Goal: Register for event/course

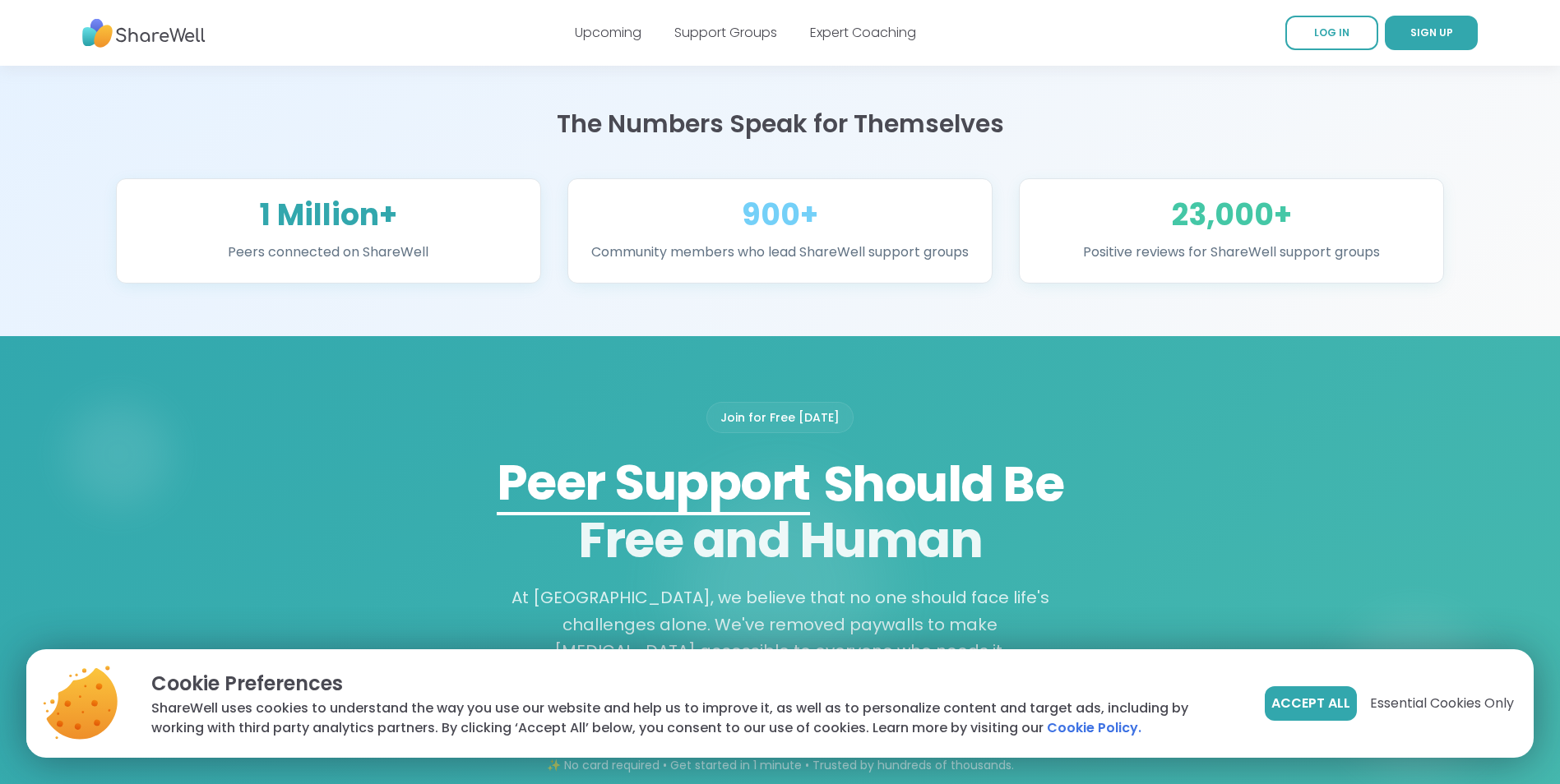
scroll to position [1233, 0]
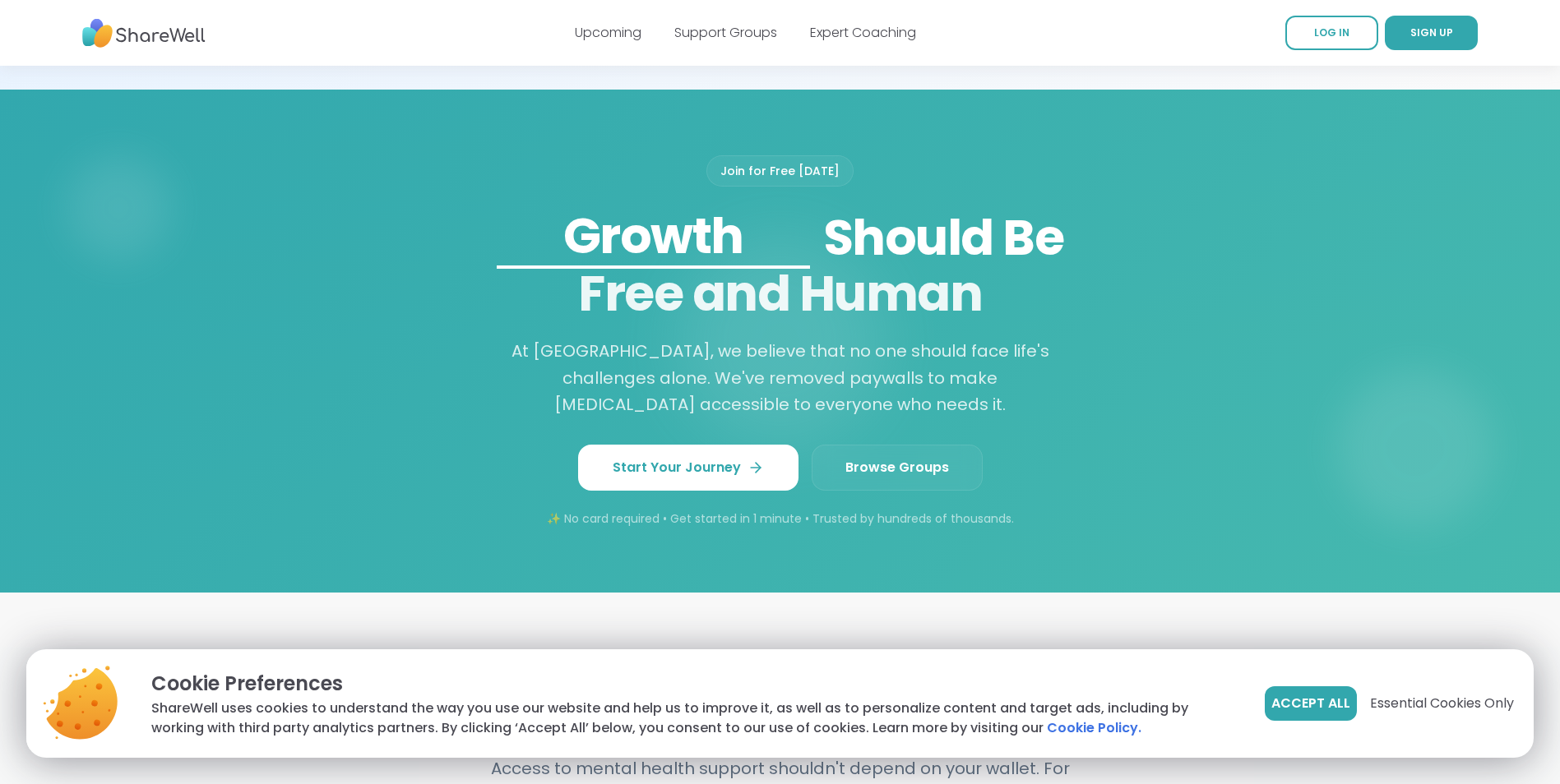
click at [877, 478] on span "Browse Groups" at bounding box center [897, 468] width 103 height 20
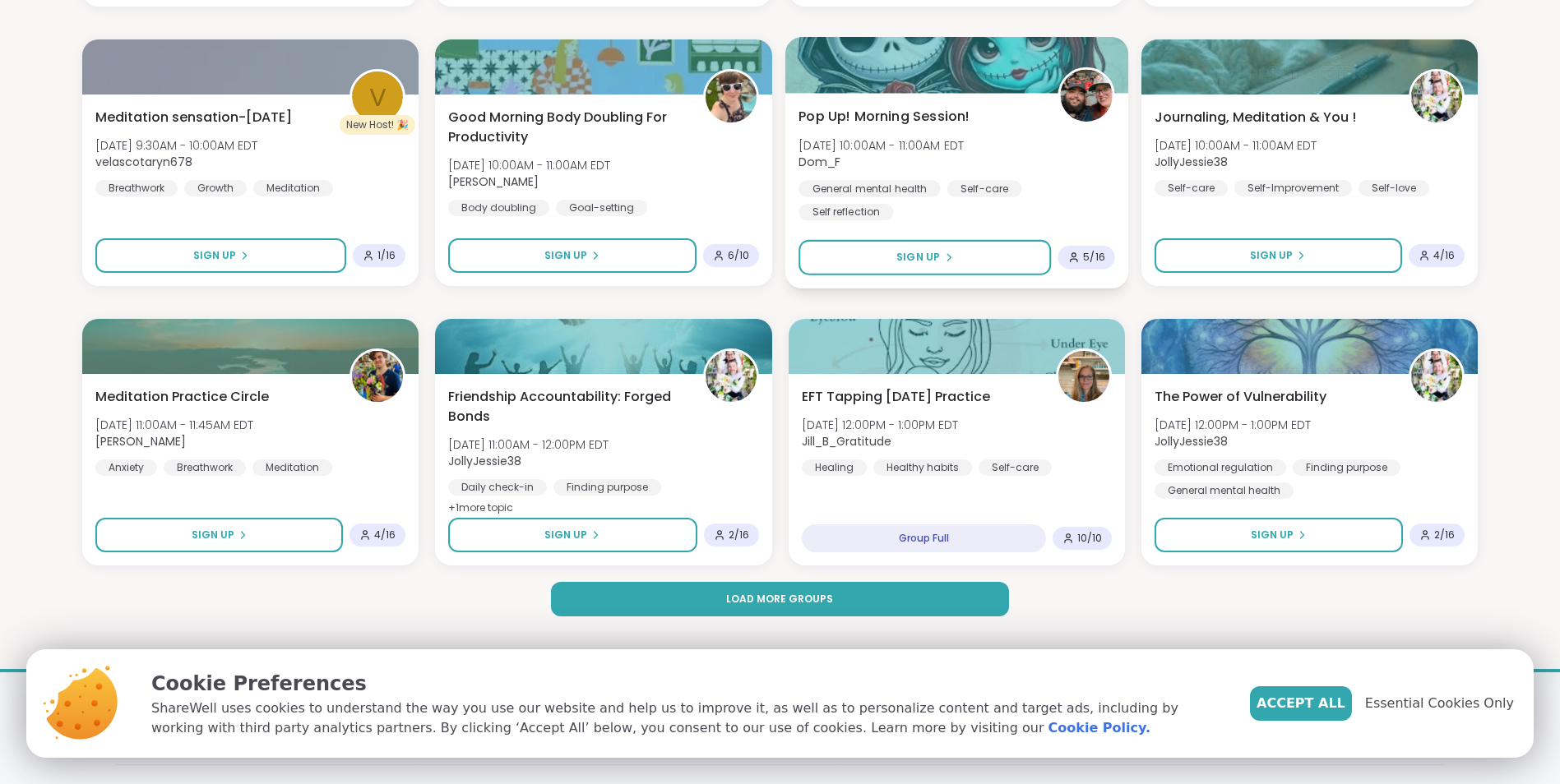
scroll to position [2302, 0]
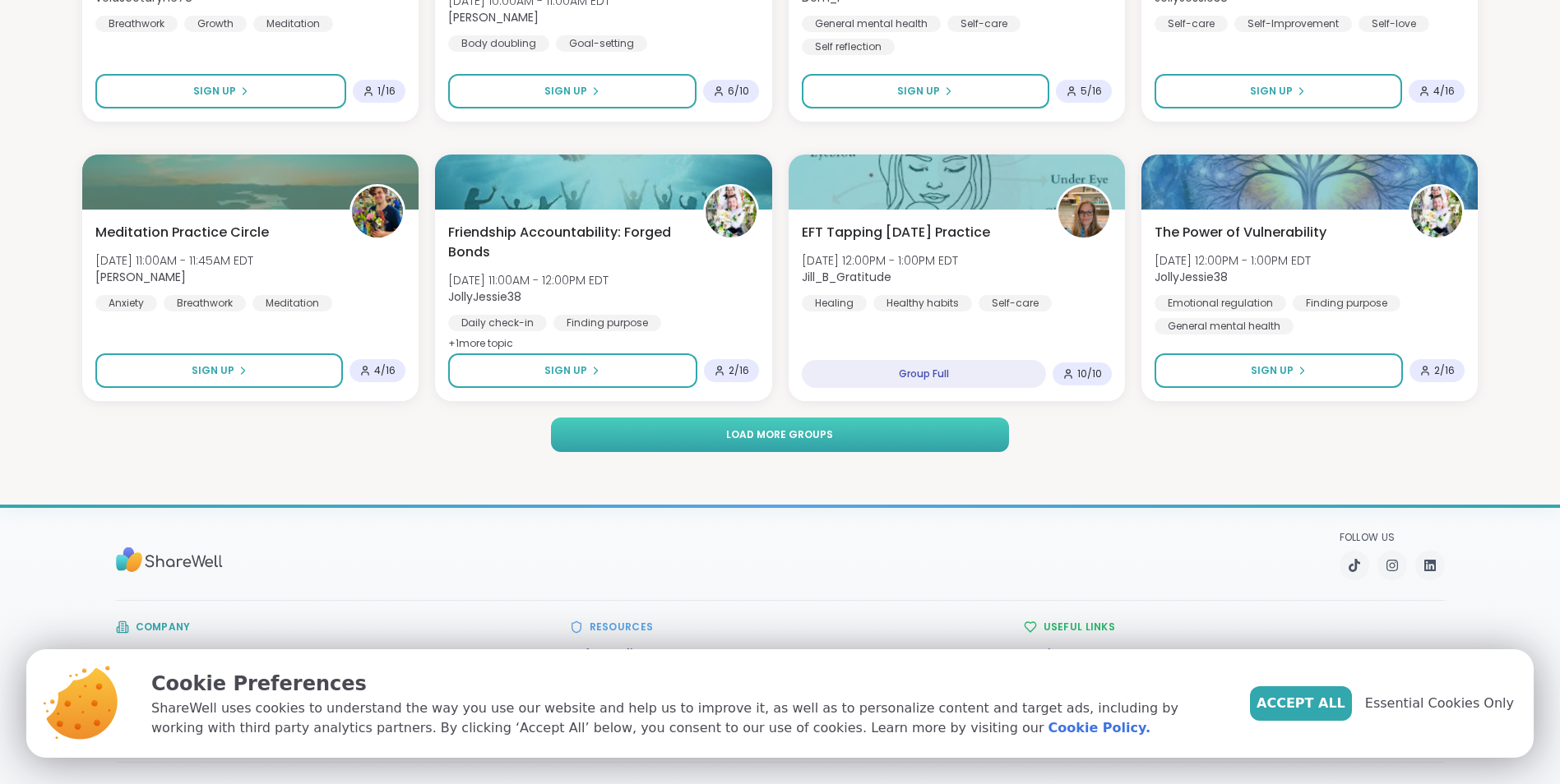
click at [810, 431] on span "Load more groups" at bounding box center [780, 435] width 107 height 15
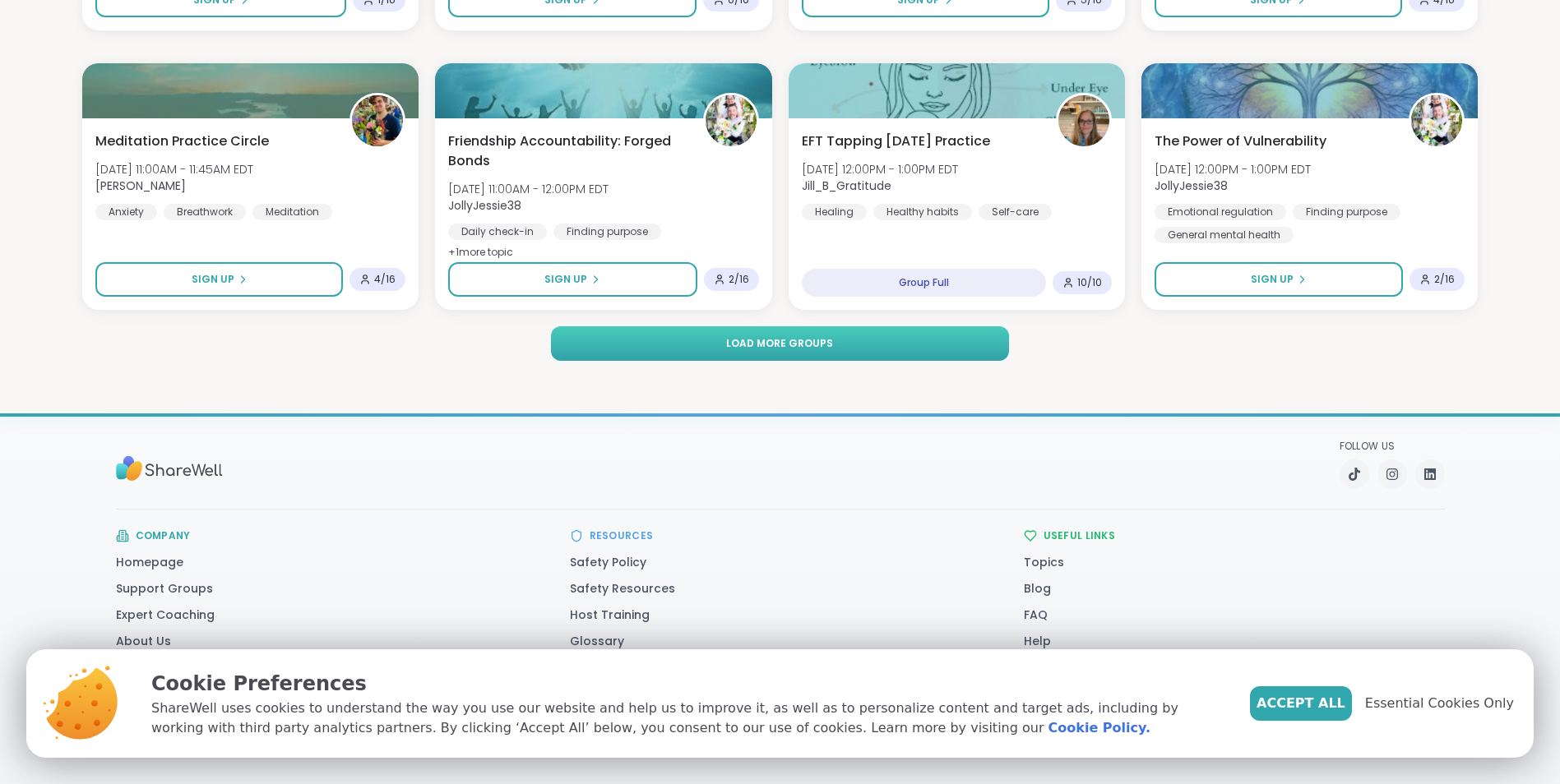
click at [819, 335] on button "Load more groups" at bounding box center [780, 343] width 459 height 35
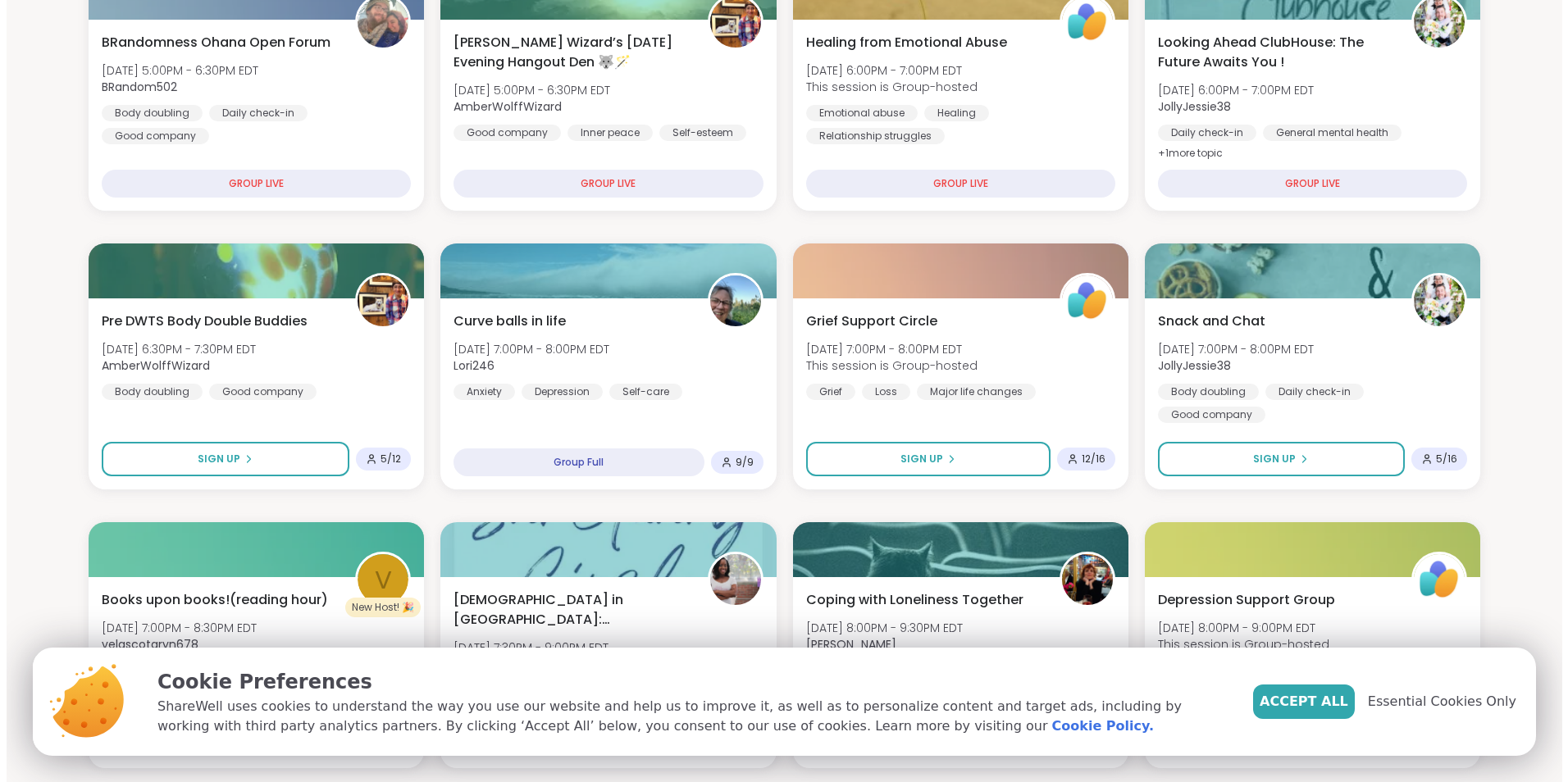
scroll to position [0, 0]
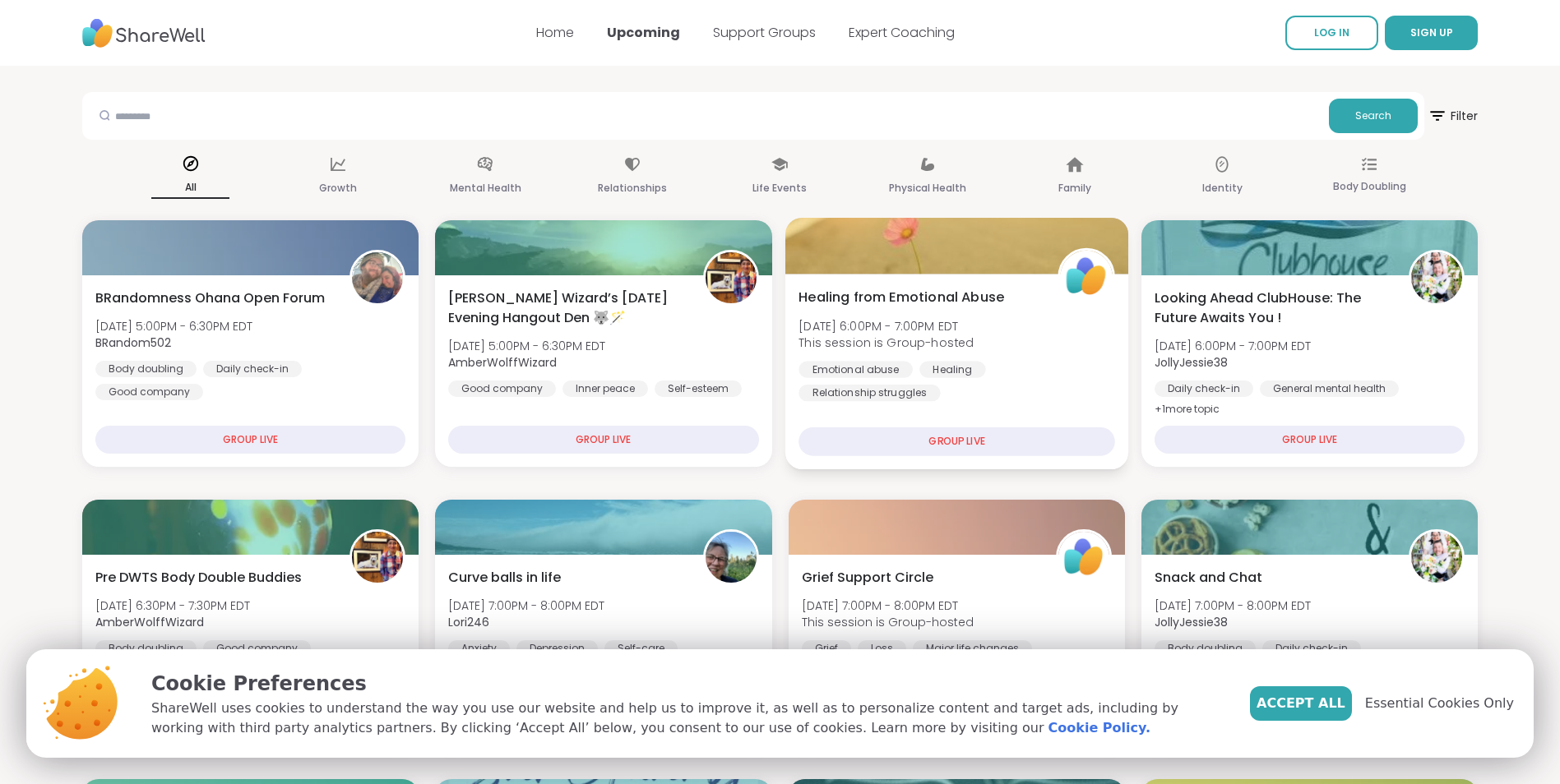
click at [919, 435] on div "GROUP LIVE" at bounding box center [956, 442] width 316 height 29
click at [945, 288] on span "Healing from Emotional Abuse" at bounding box center [901, 298] width 206 height 20
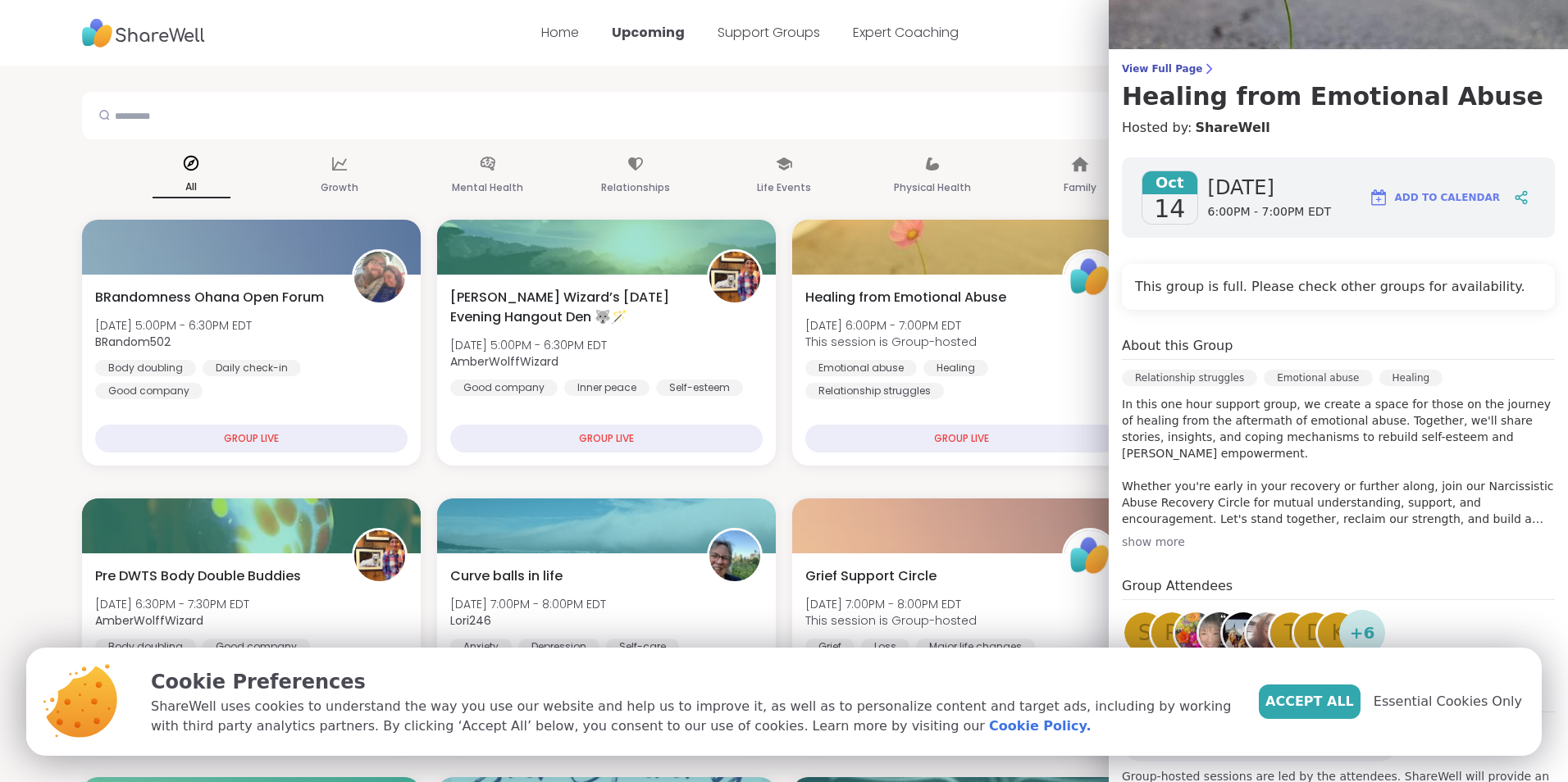
scroll to position [140, 0]
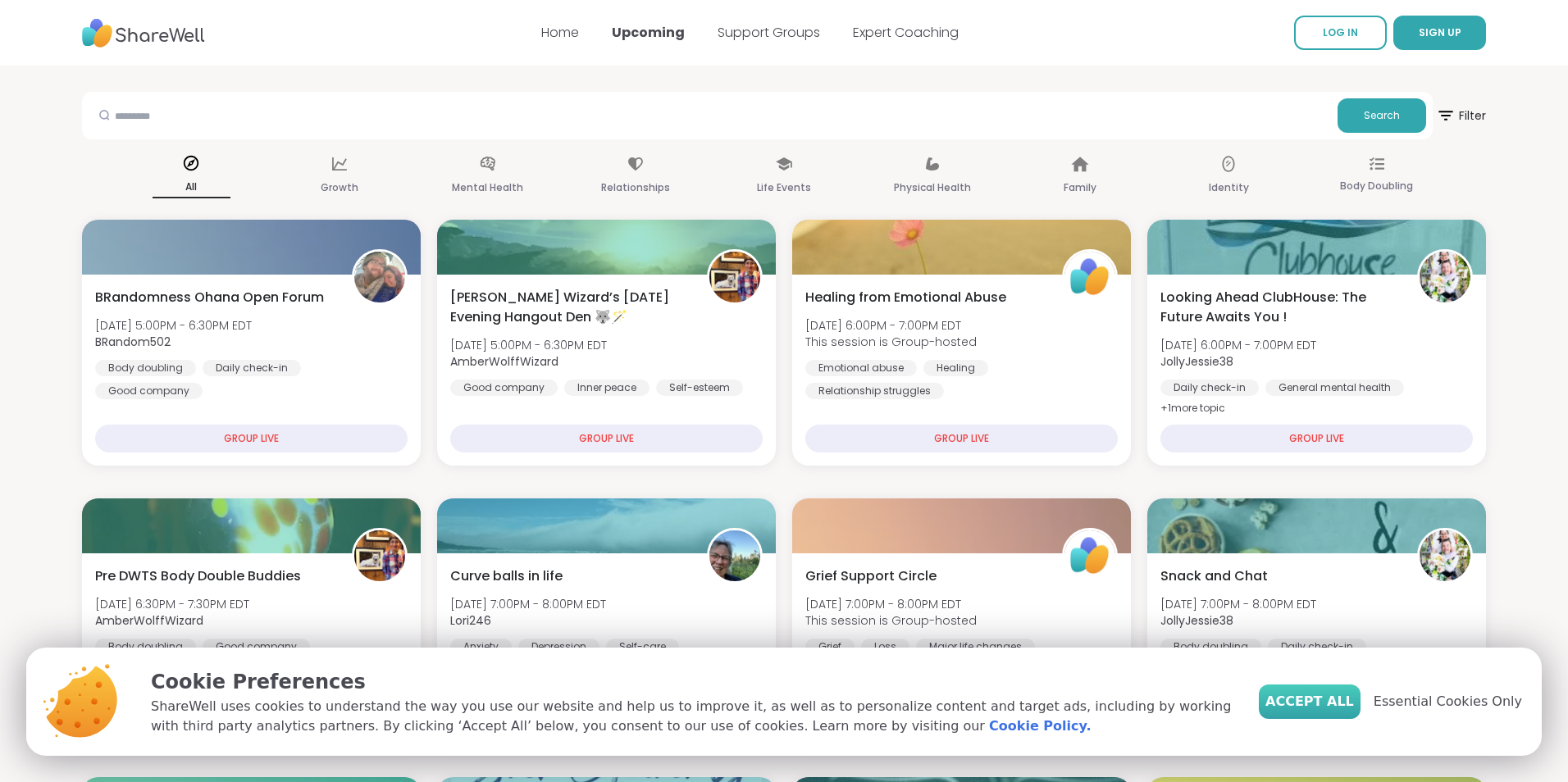
click at [1354, 693] on span "Accept All" at bounding box center [1309, 702] width 89 height 20
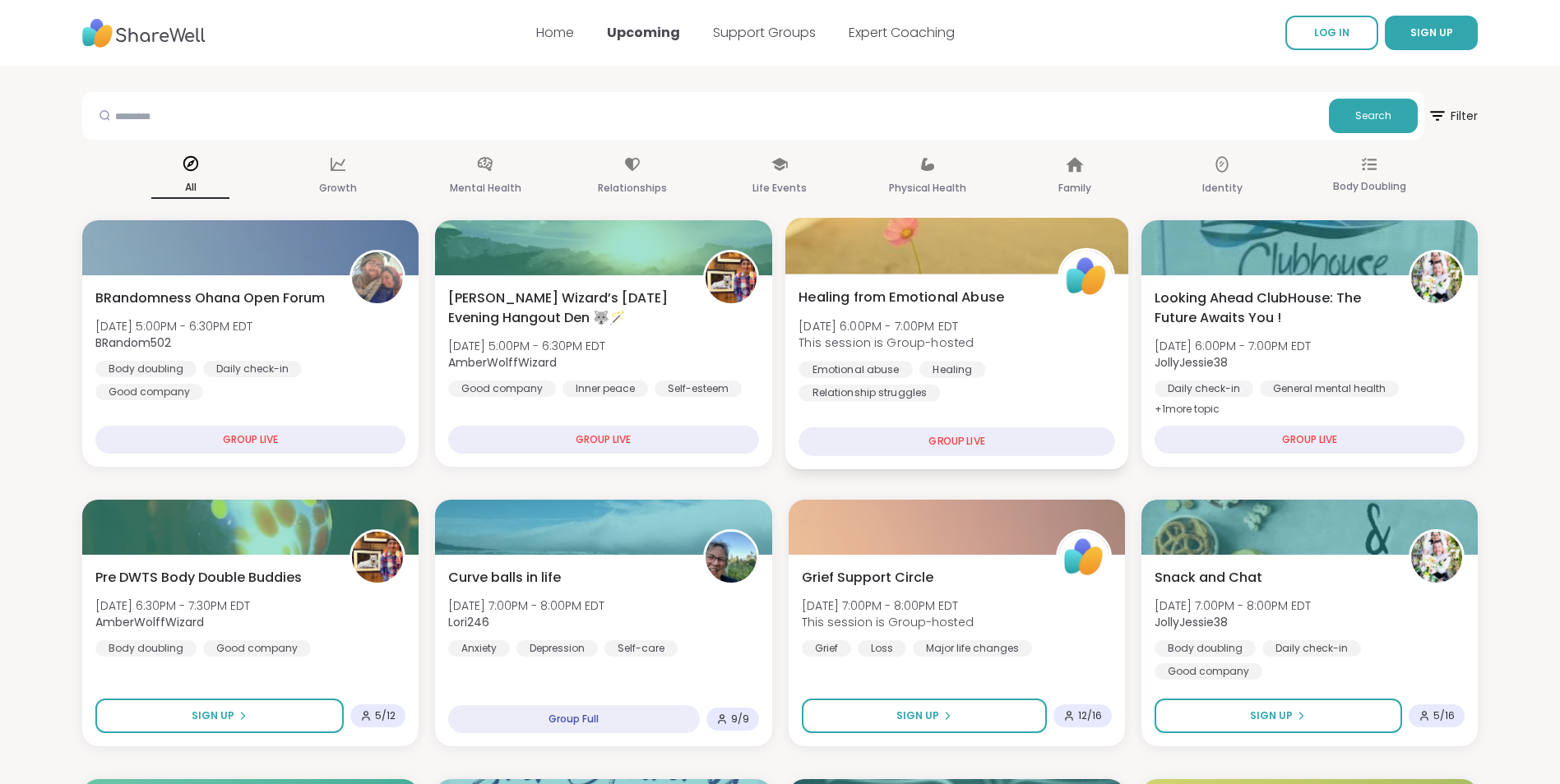
click at [948, 252] on div at bounding box center [955, 246] width 343 height 56
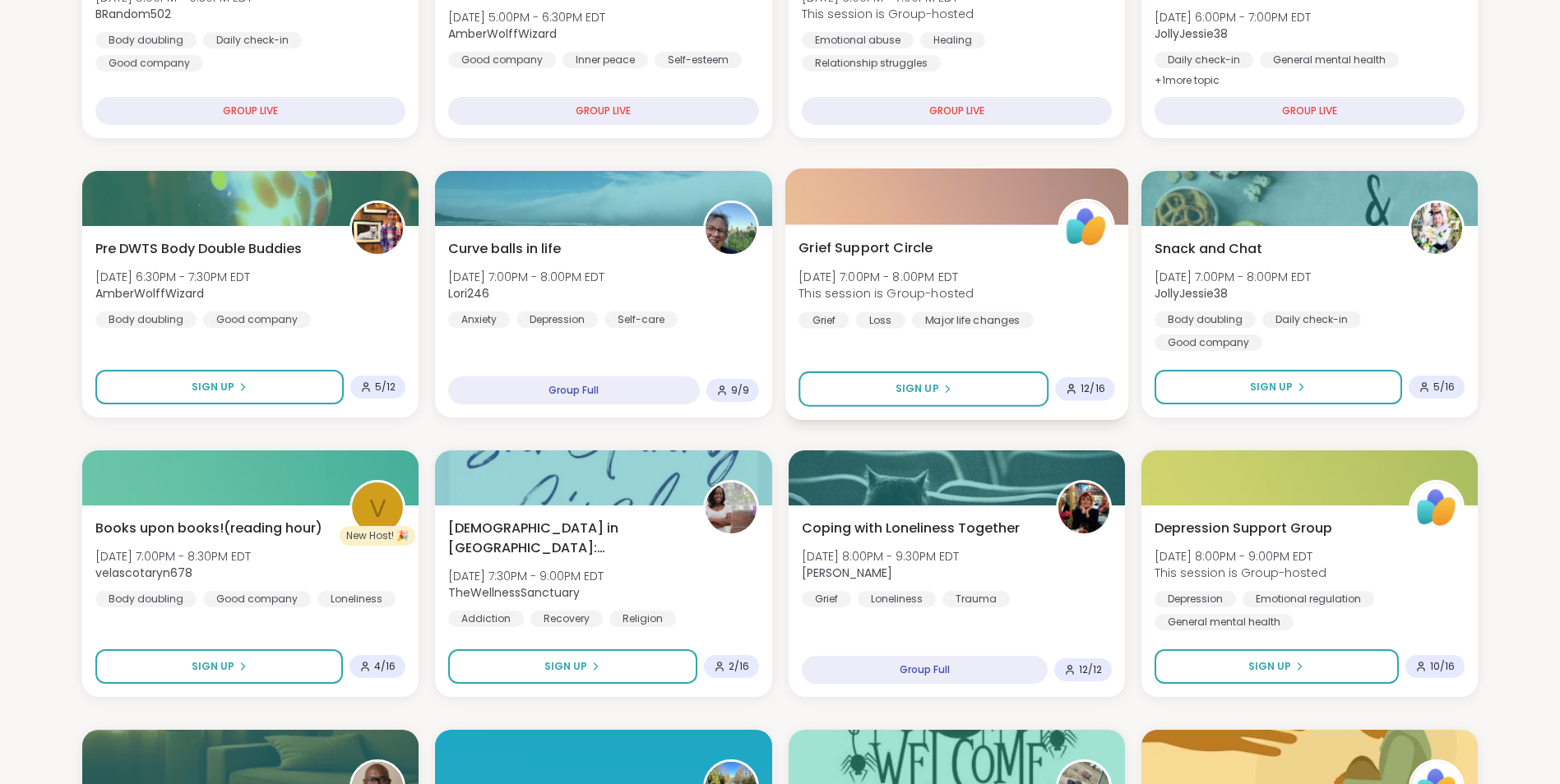
scroll to position [0, 0]
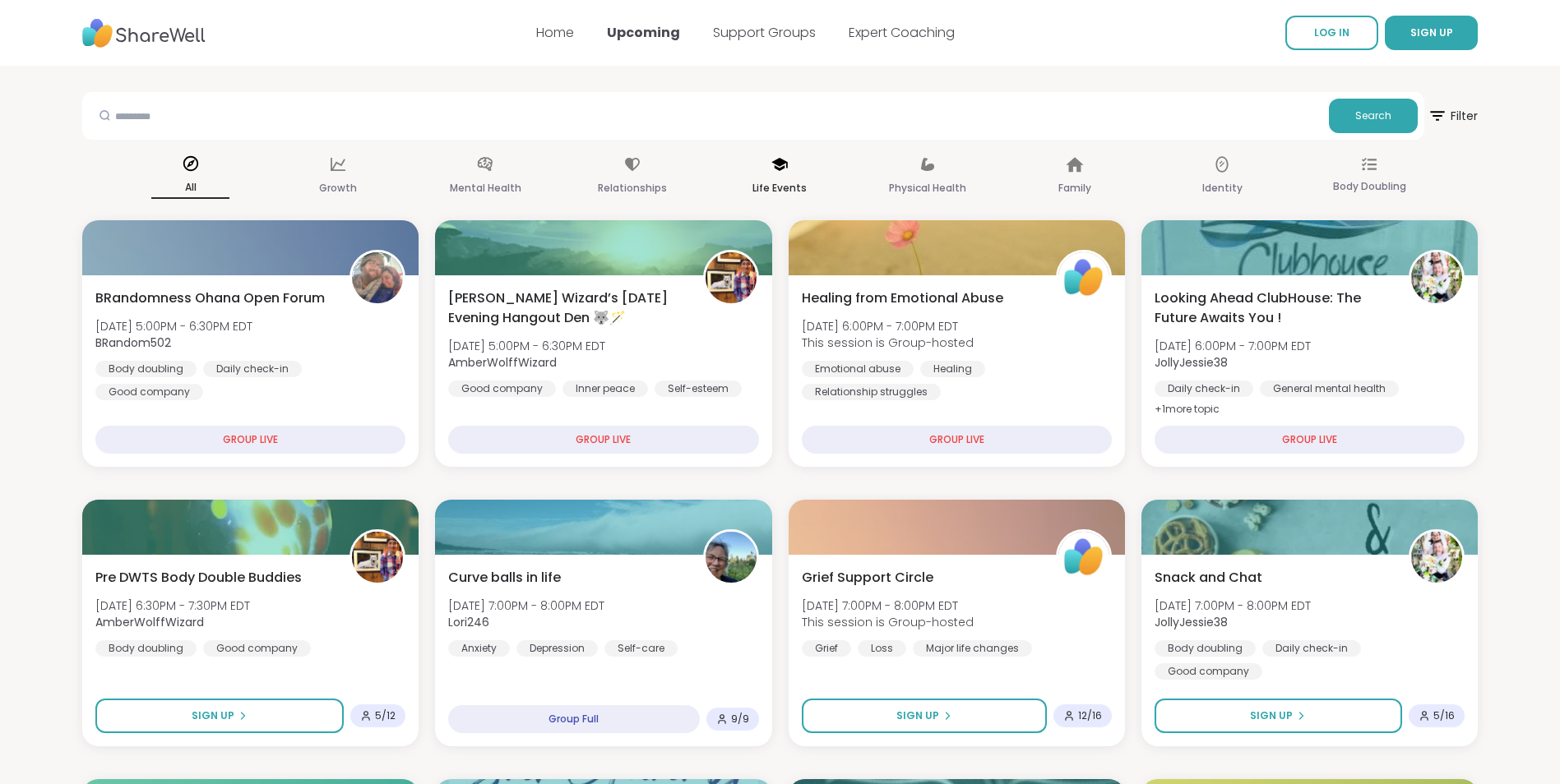
click at [788, 179] on p "Life Events" at bounding box center [779, 188] width 54 height 20
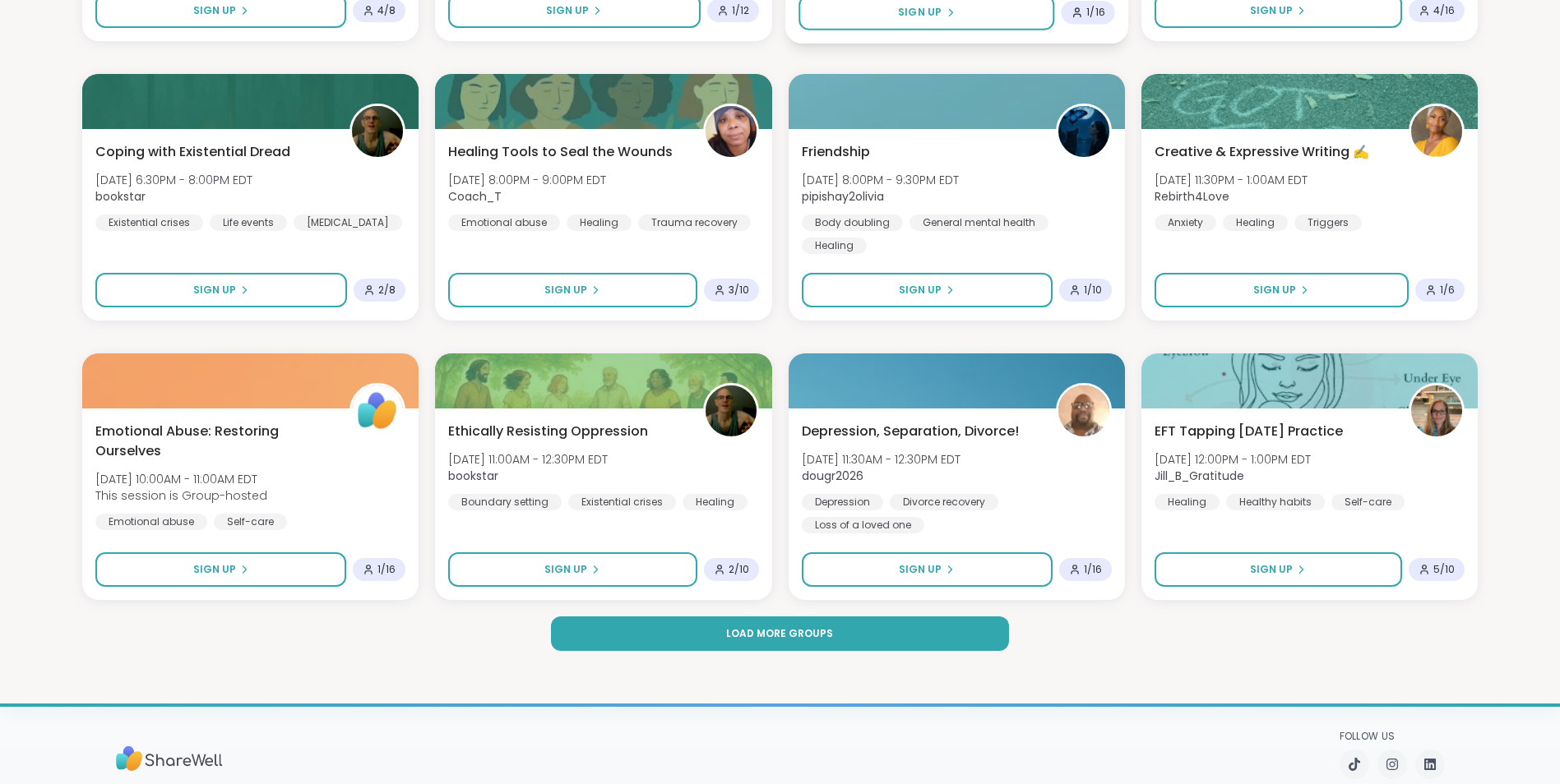
scroll to position [2302, 0]
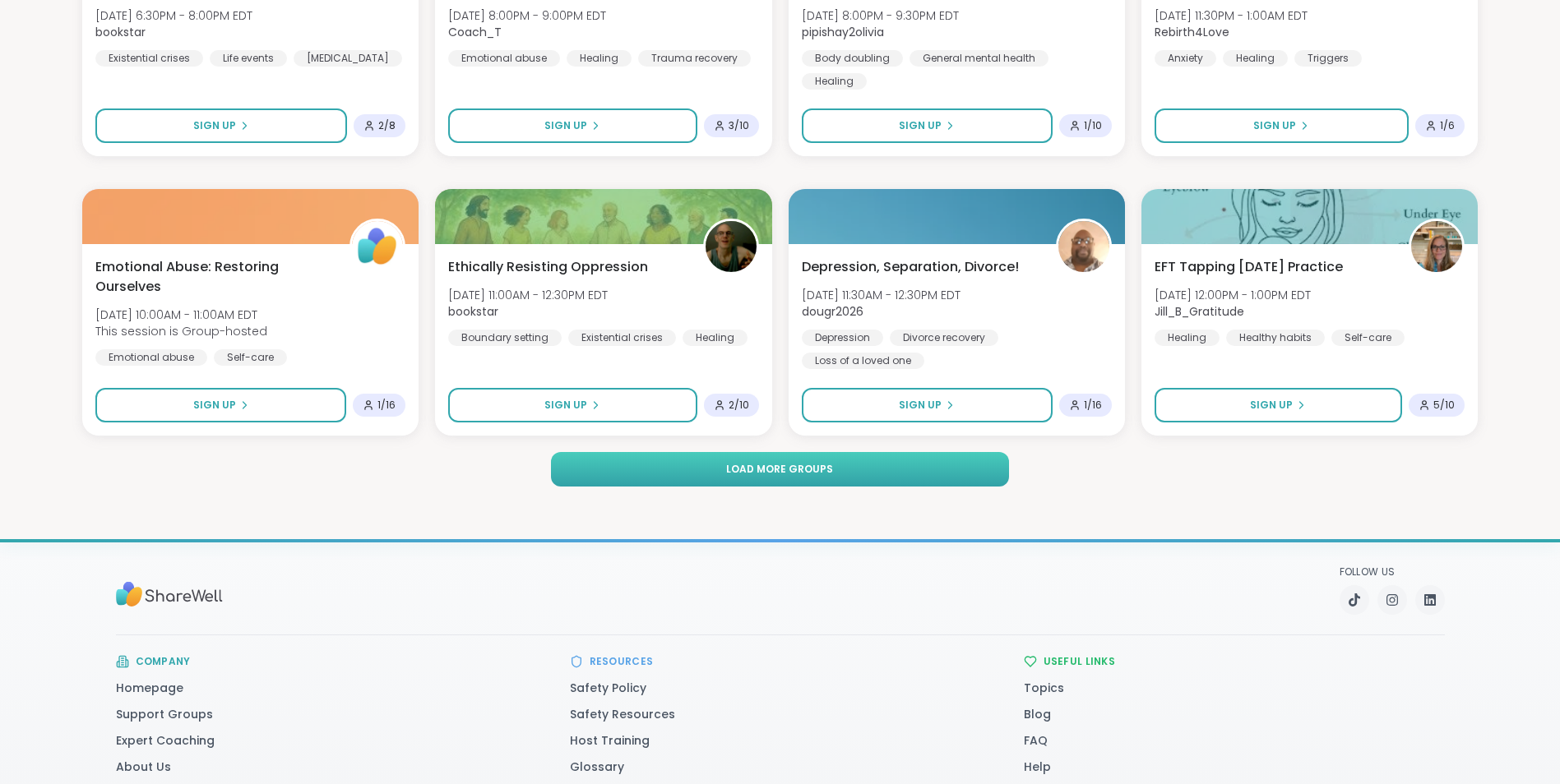
click at [787, 470] on span "Load more groups" at bounding box center [780, 470] width 107 height 15
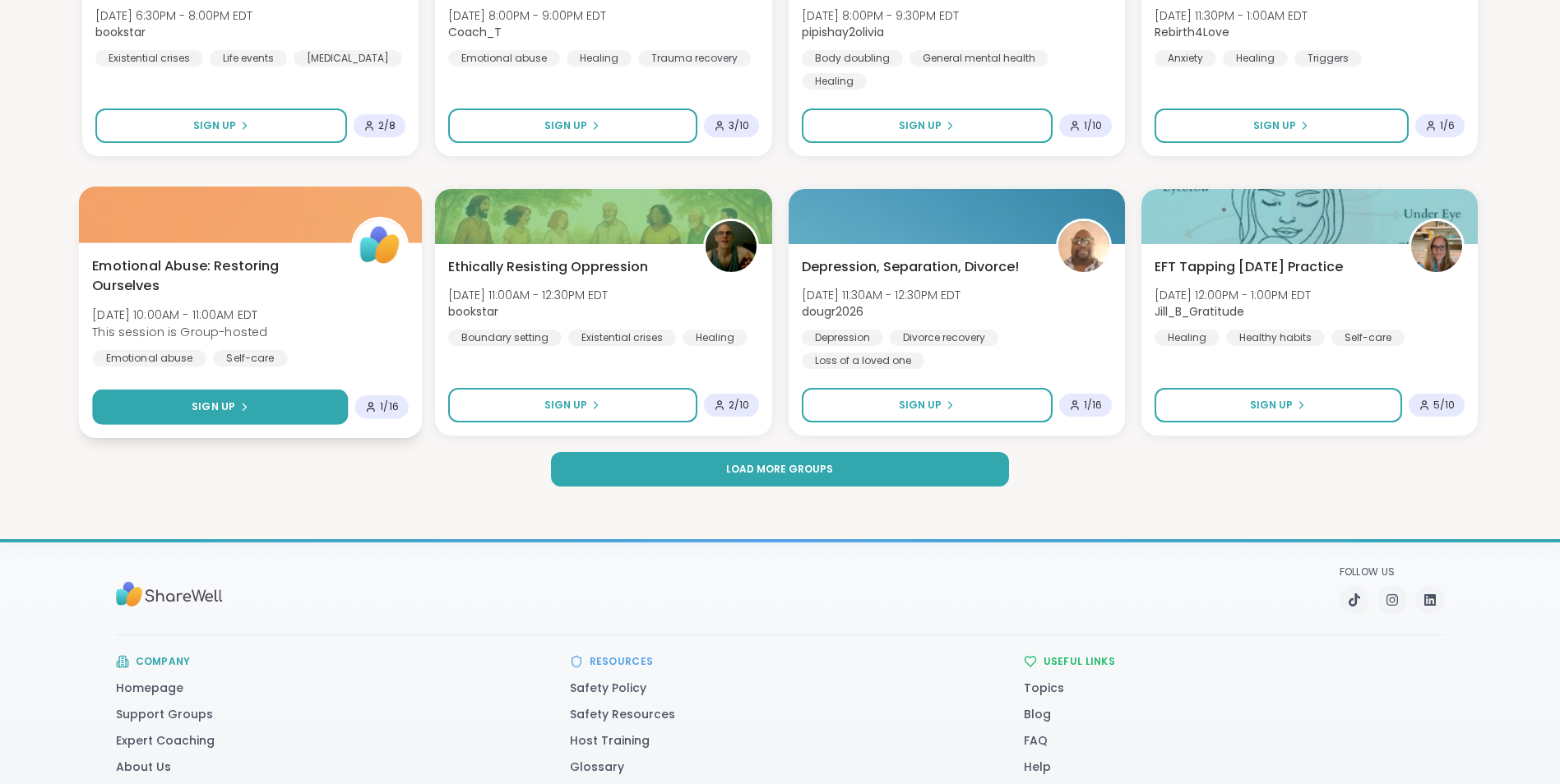
click at [222, 409] on span "Sign Up" at bounding box center [213, 407] width 44 height 15
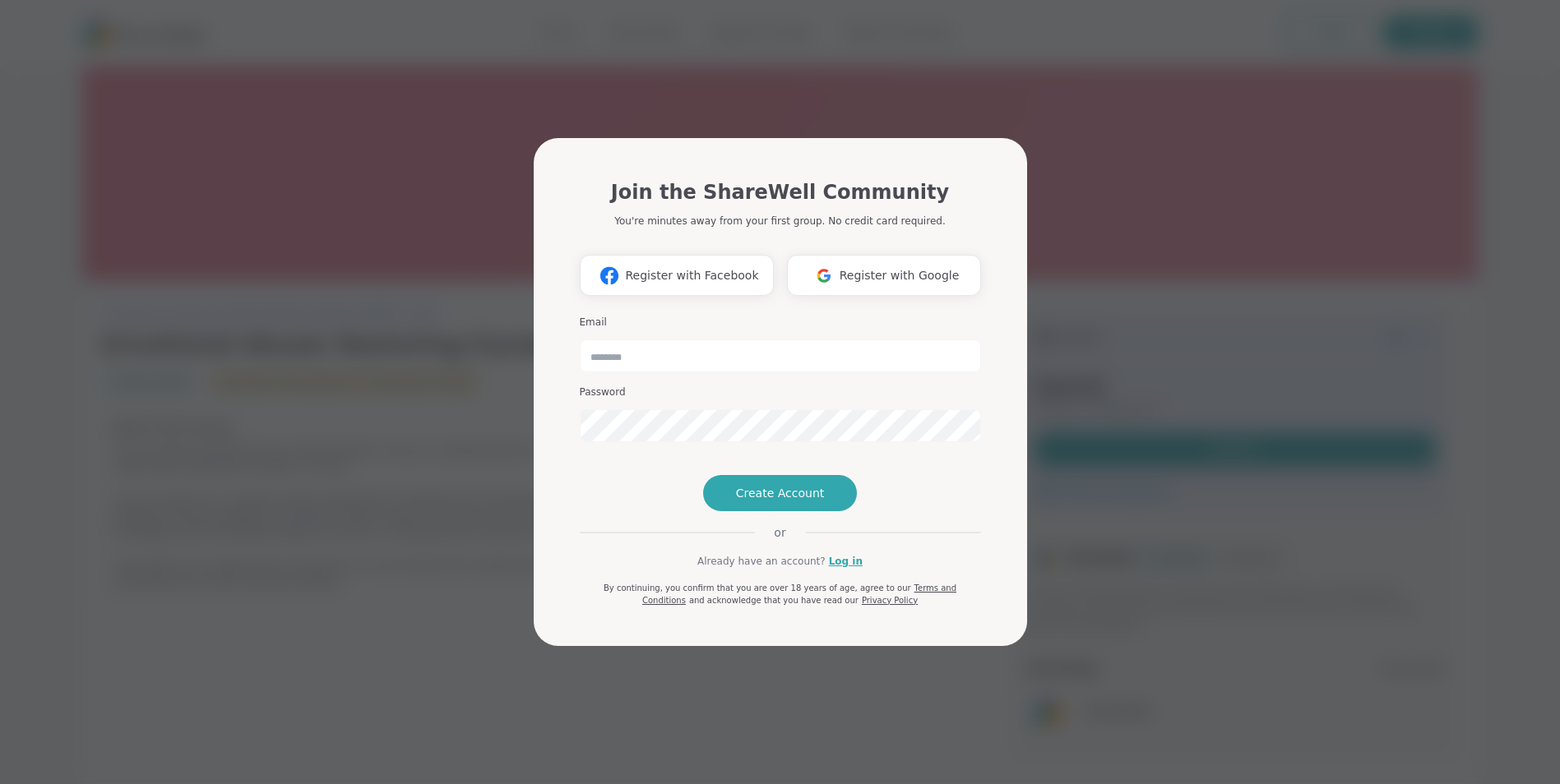
click at [386, 529] on div "Join the ShareWell Community You're minutes away from your first group. No cred…" at bounding box center [780, 392] width 1540 height 784
click at [878, 51] on div "Join the ShareWell Community You're minutes away from your first group. No cred…" at bounding box center [780, 392] width 1540 height 784
drag, startPoint x: 1490, startPoint y: 229, endPoint x: 1472, endPoint y: 198, distance: 35.8
click at [1486, 215] on div "Join the ShareWell Community You're minutes away from your first group. No cred…" at bounding box center [780, 392] width 1540 height 784
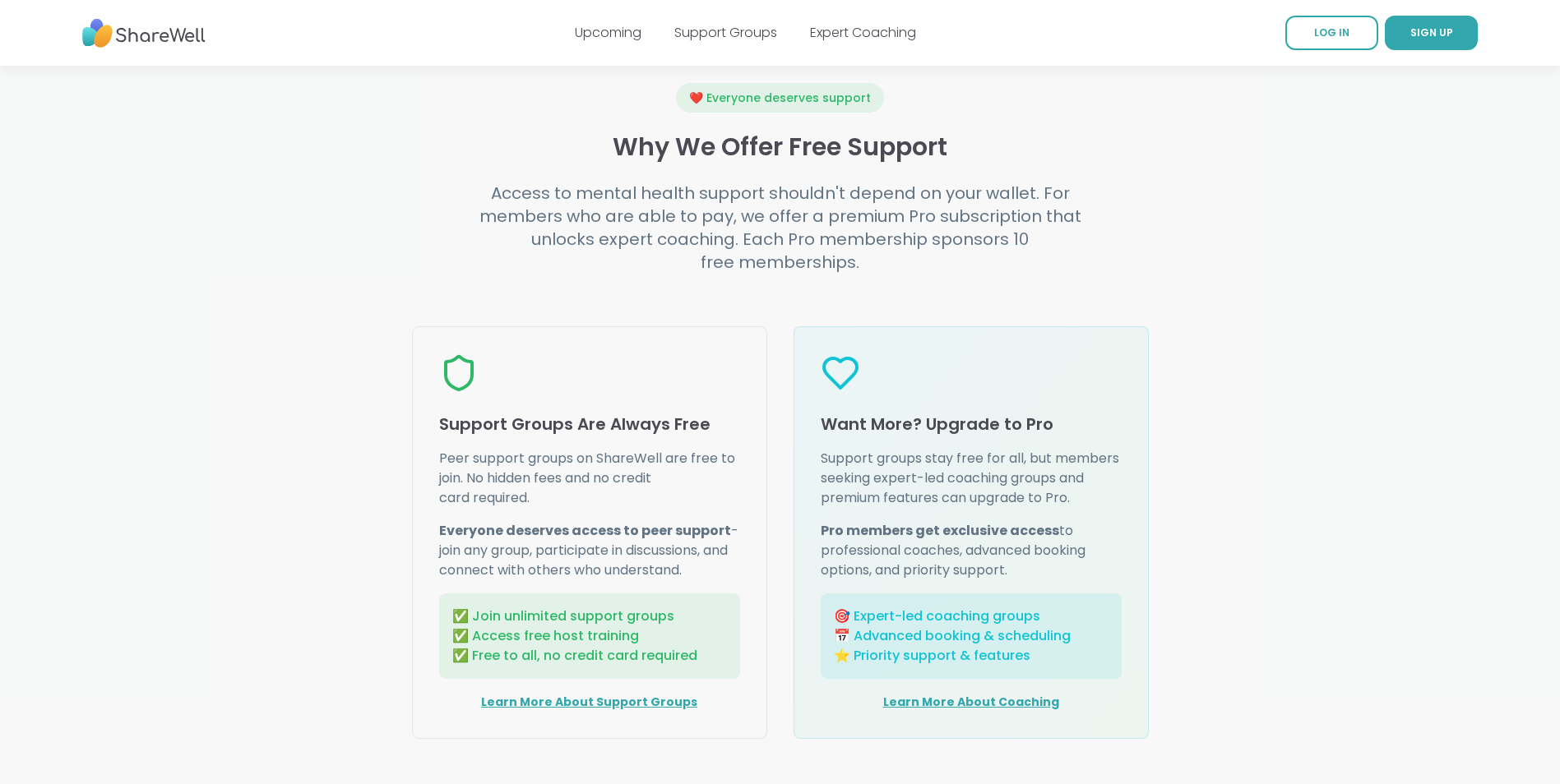
scroll to position [1973, 0]
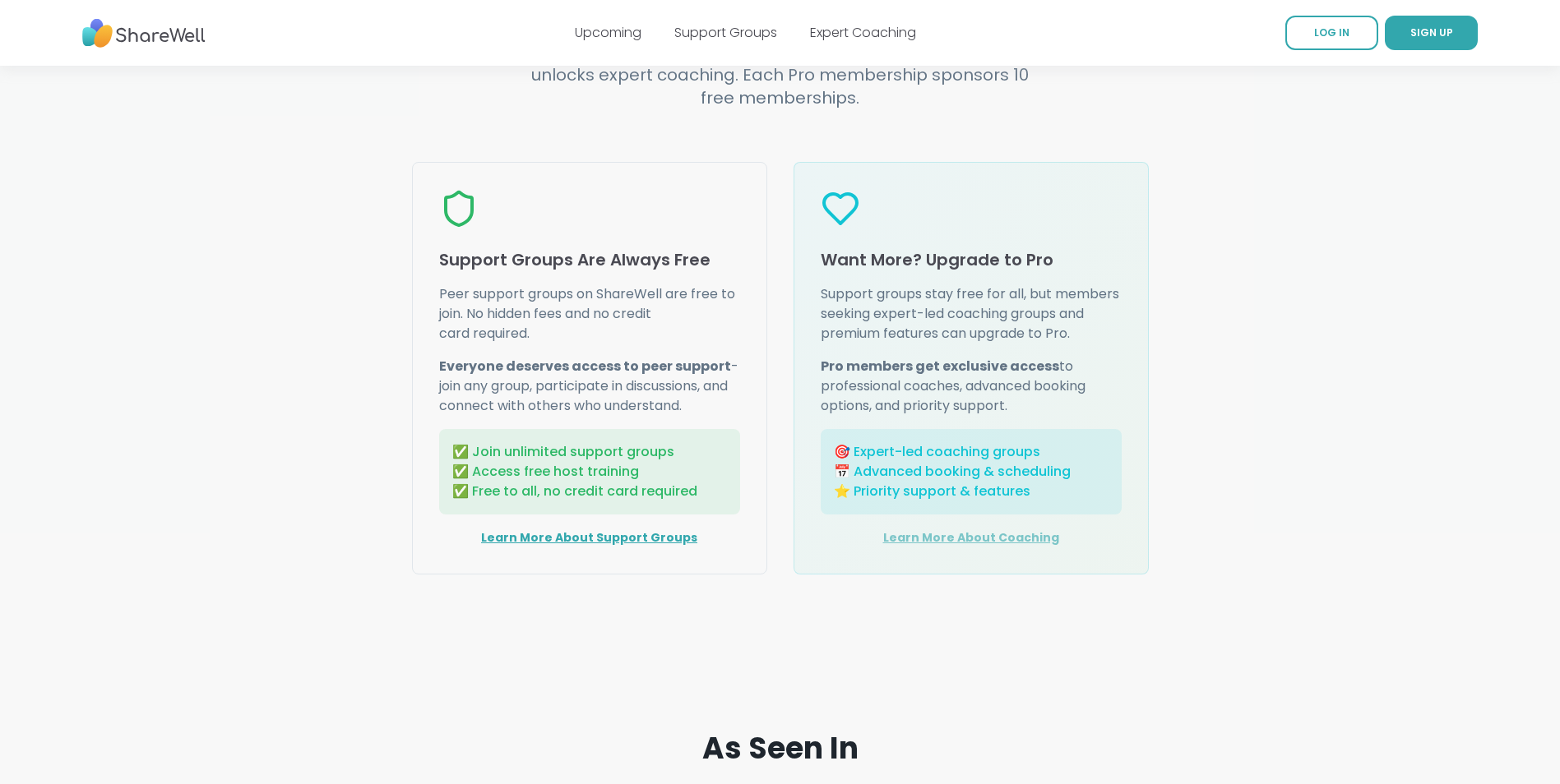
click at [978, 546] on link "Learn More About Coaching" at bounding box center [971, 537] width 176 height 16
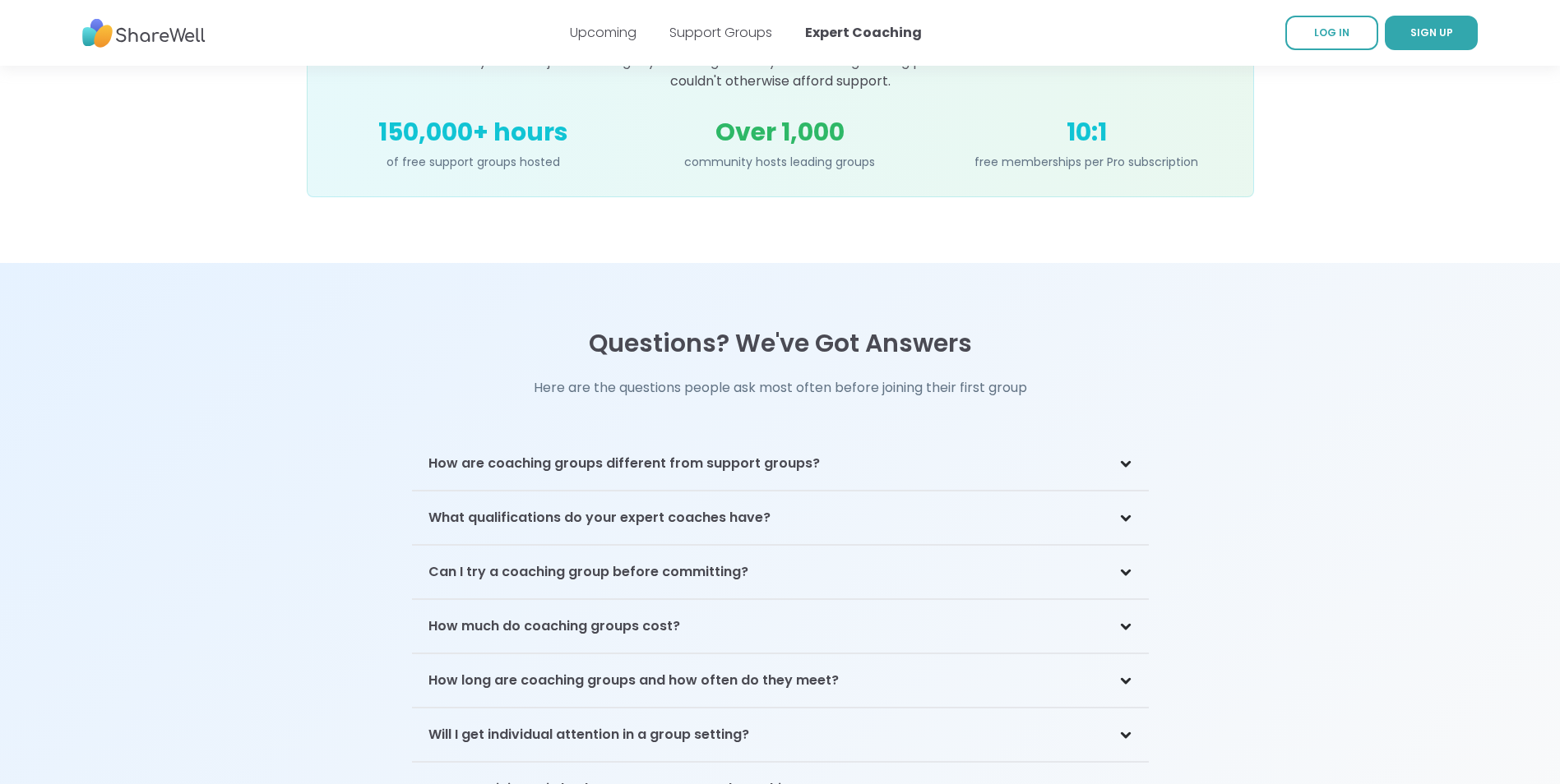
scroll to position [3206, 0]
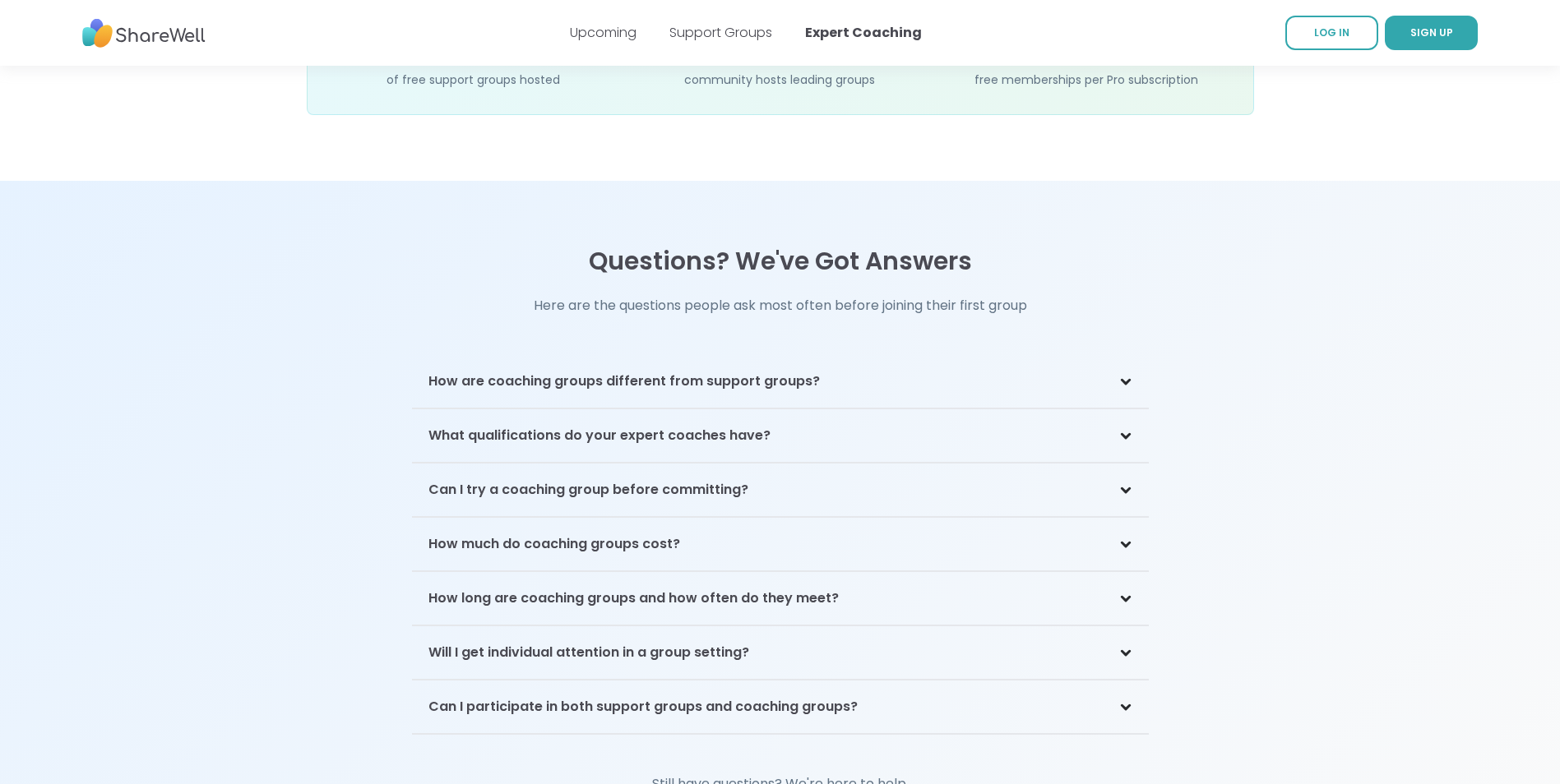
click at [1125, 355] on div "How are coaching groups different from support groups?" at bounding box center [780, 382] width 737 height 53
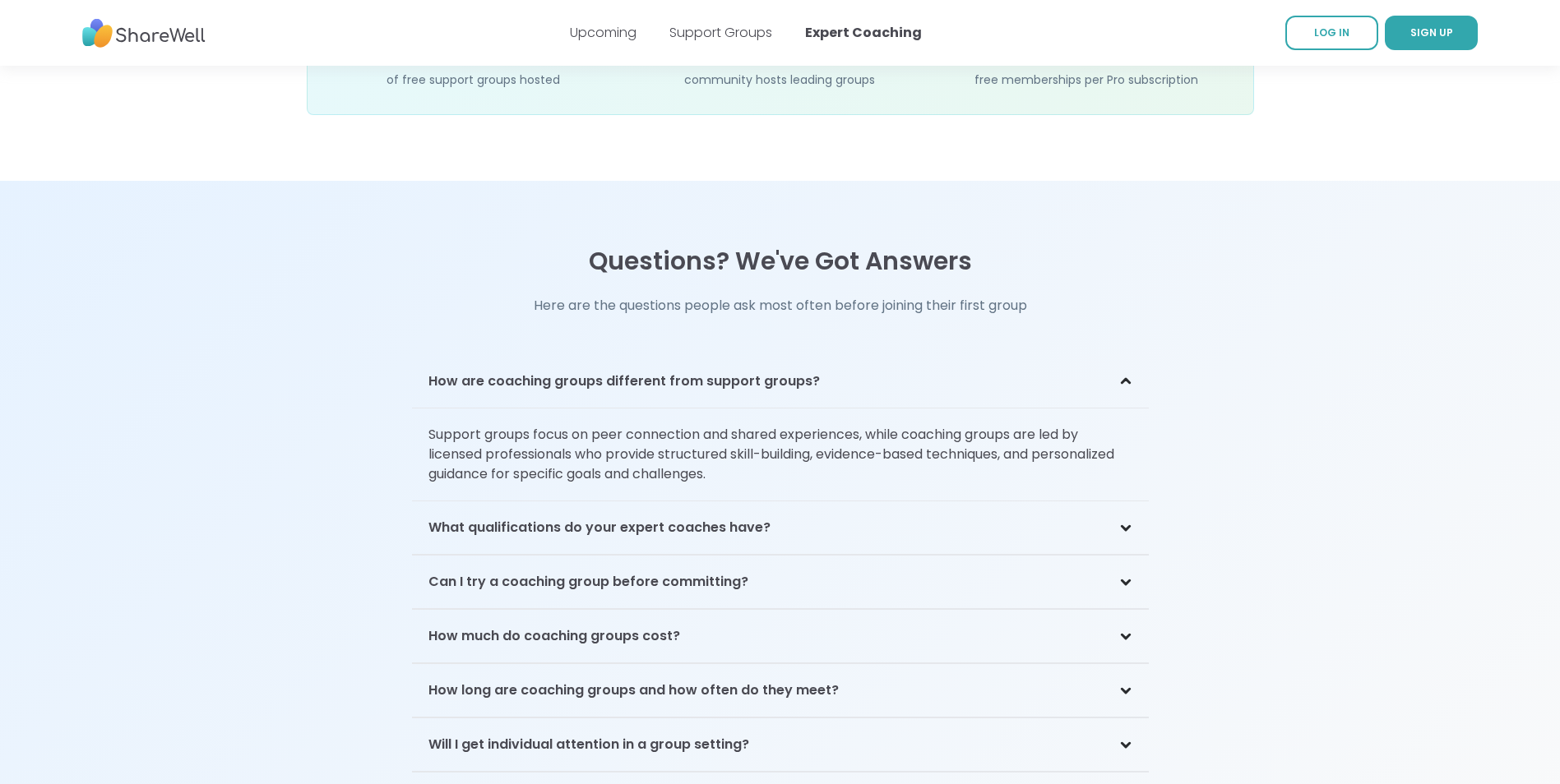
click at [1132, 610] on div "How much do coaching groups cost?" at bounding box center [780, 637] width 737 height 53
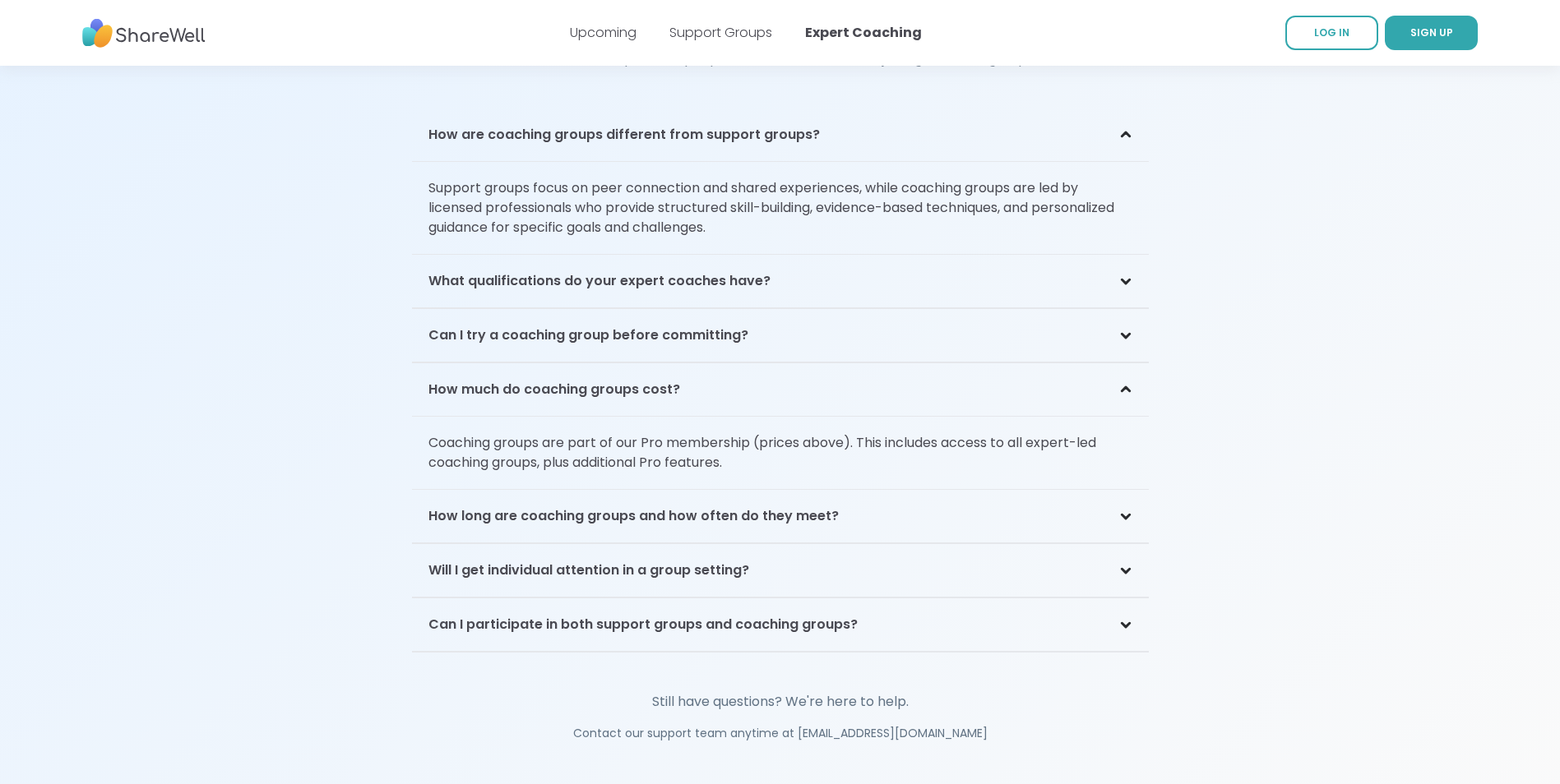
scroll to position [3783, 0]
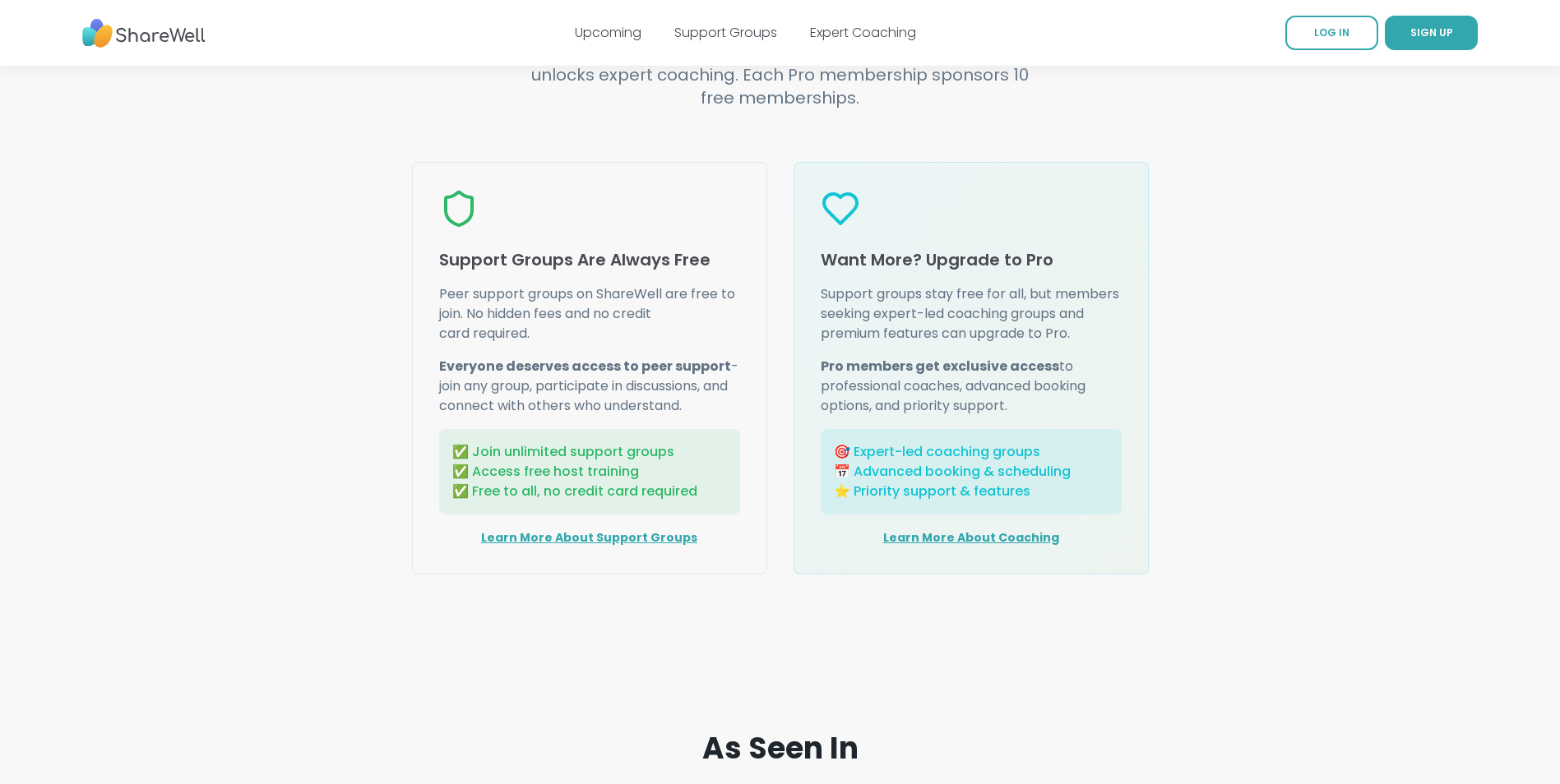
scroll to position [2027, 0]
